Goal: Entertainment & Leisure: Browse casually

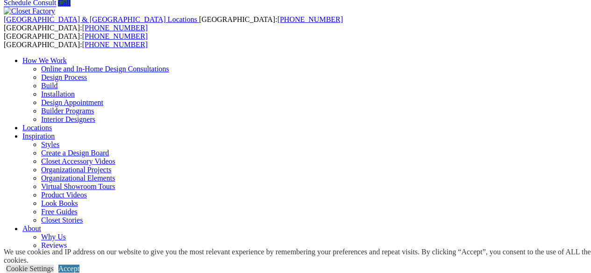
scroll to position [35, 0]
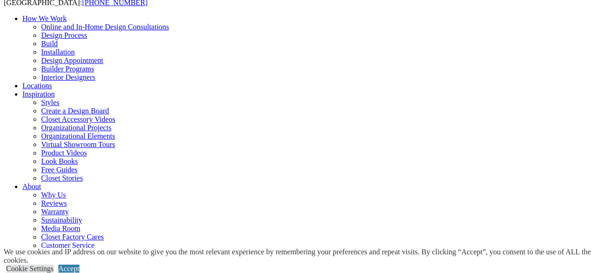
scroll to position [78, 0]
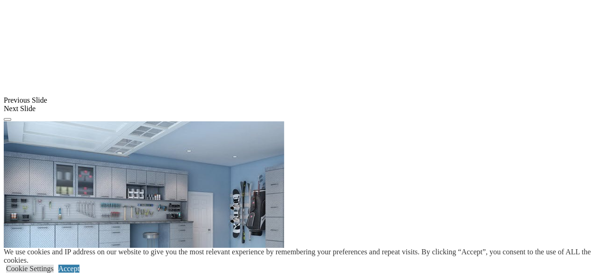
scroll to position [915, 0]
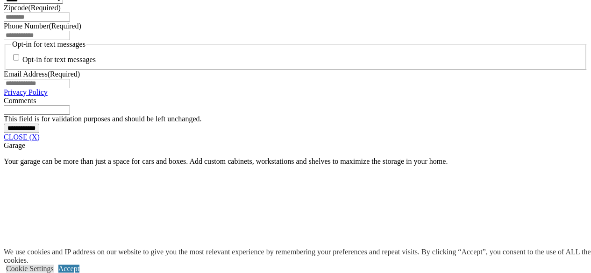
scroll to position [661, 0]
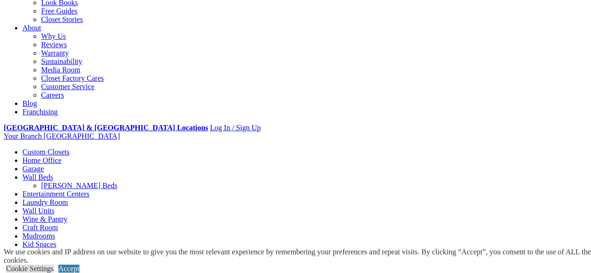
scroll to position [183, 0]
